Goal: Complete application form

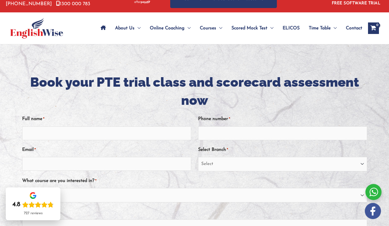
scroll to position [9, 0]
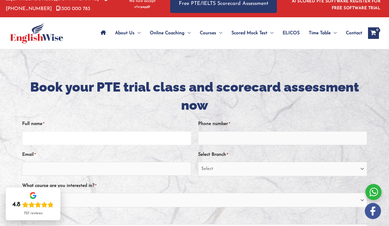
click at [140, 139] on input "Full name *" at bounding box center [106, 138] width 169 height 14
type input "yasaman"
click at [219, 144] on input "Phone number *" at bounding box center [282, 138] width 169 height 14
click at [220, 138] on input "Phone number *" at bounding box center [282, 138] width 169 height 14
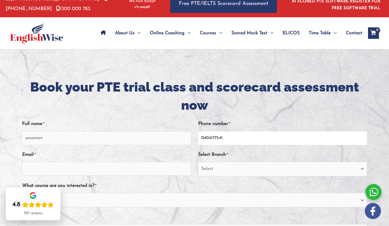
type input "0404177541"
click at [138, 170] on input "Email *" at bounding box center [106, 169] width 169 height 14
type input "[EMAIL_ADDRESS][DOMAIN_NAME]"
click at [337, 169] on select "Select [GEOGRAPHIC_DATA] [GEOGRAPHIC_DATA] [GEOGRAPHIC_DATA] EnglishWise Global…" at bounding box center [282, 169] width 169 height 14
select select "Sydney Parramatta"
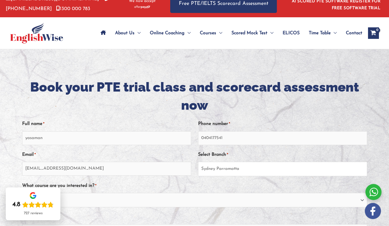
click at [198, 162] on select "Select [GEOGRAPHIC_DATA] [GEOGRAPHIC_DATA] [GEOGRAPHIC_DATA] EnglishWise Global…" at bounding box center [282, 169] width 169 height 14
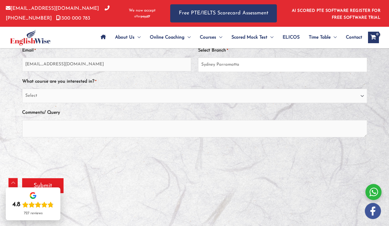
scroll to position [114, 0]
click at [245, 96] on select "Select PTE NAATI IELTS OET General English" at bounding box center [194, 95] width 345 height 14
select select "PTE"
click at [26, 89] on select "Select PTE NAATI IELTS OET General English" at bounding box center [194, 95] width 345 height 14
click at [198, 132] on textarea "Comments/ Query" at bounding box center [194, 128] width 345 height 17
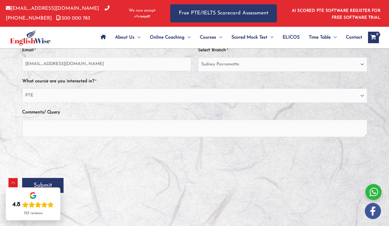
click at [57, 186] on input "Submit" at bounding box center [42, 185] width 41 height 15
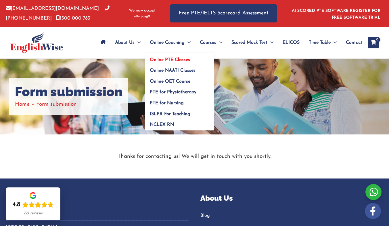
click at [170, 60] on span "Online PTE Classes" at bounding box center [170, 60] width 40 height 5
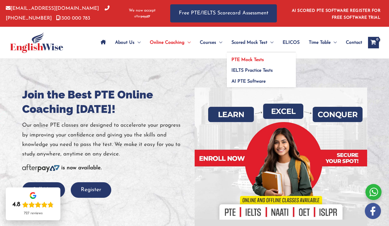
click at [259, 59] on span "PTE Mock Tests" at bounding box center [248, 60] width 33 height 5
